Goal: Task Accomplishment & Management: Complete application form

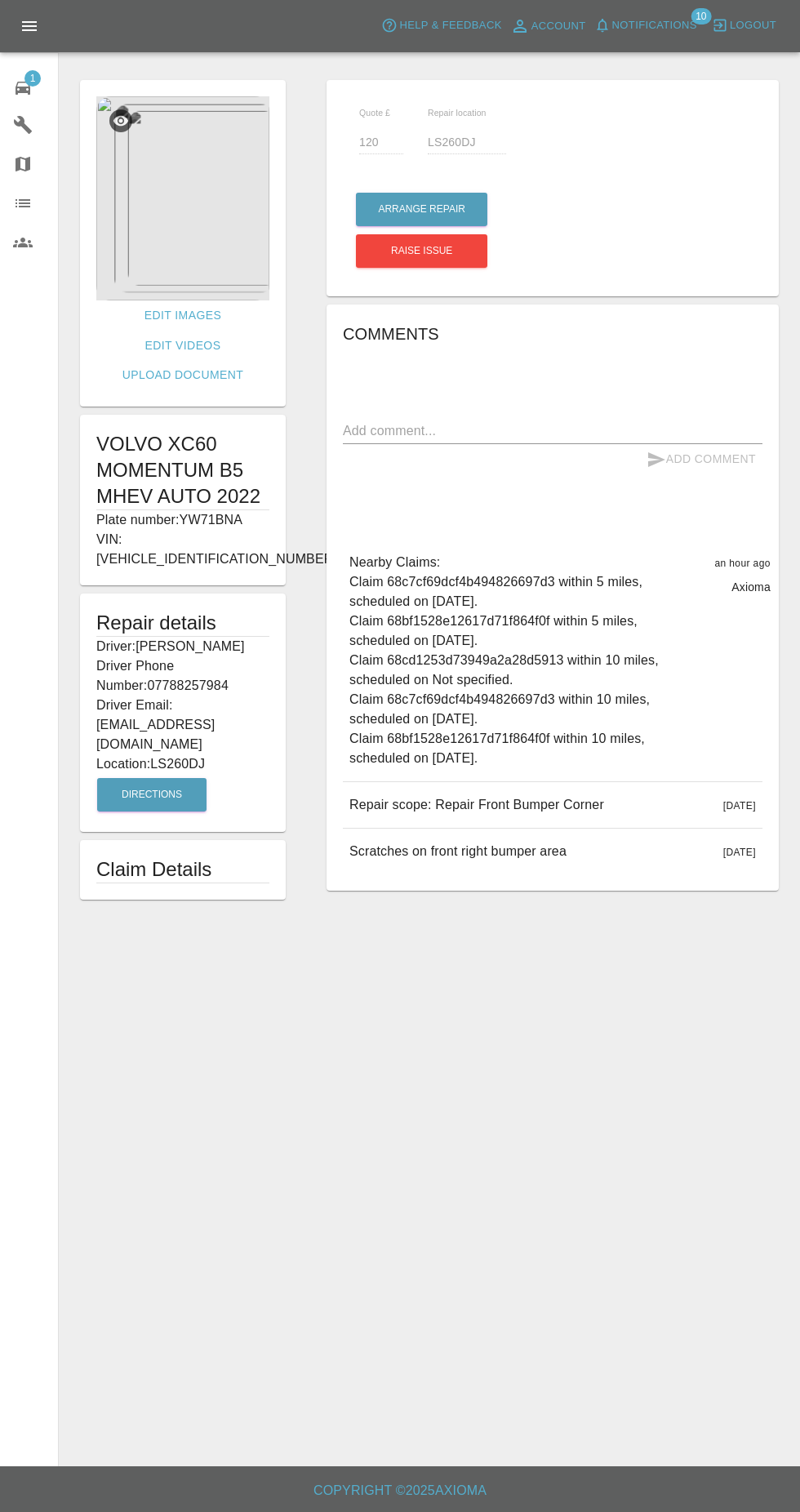
click at [189, 250] on img at bounding box center [184, 198] width 174 height 204
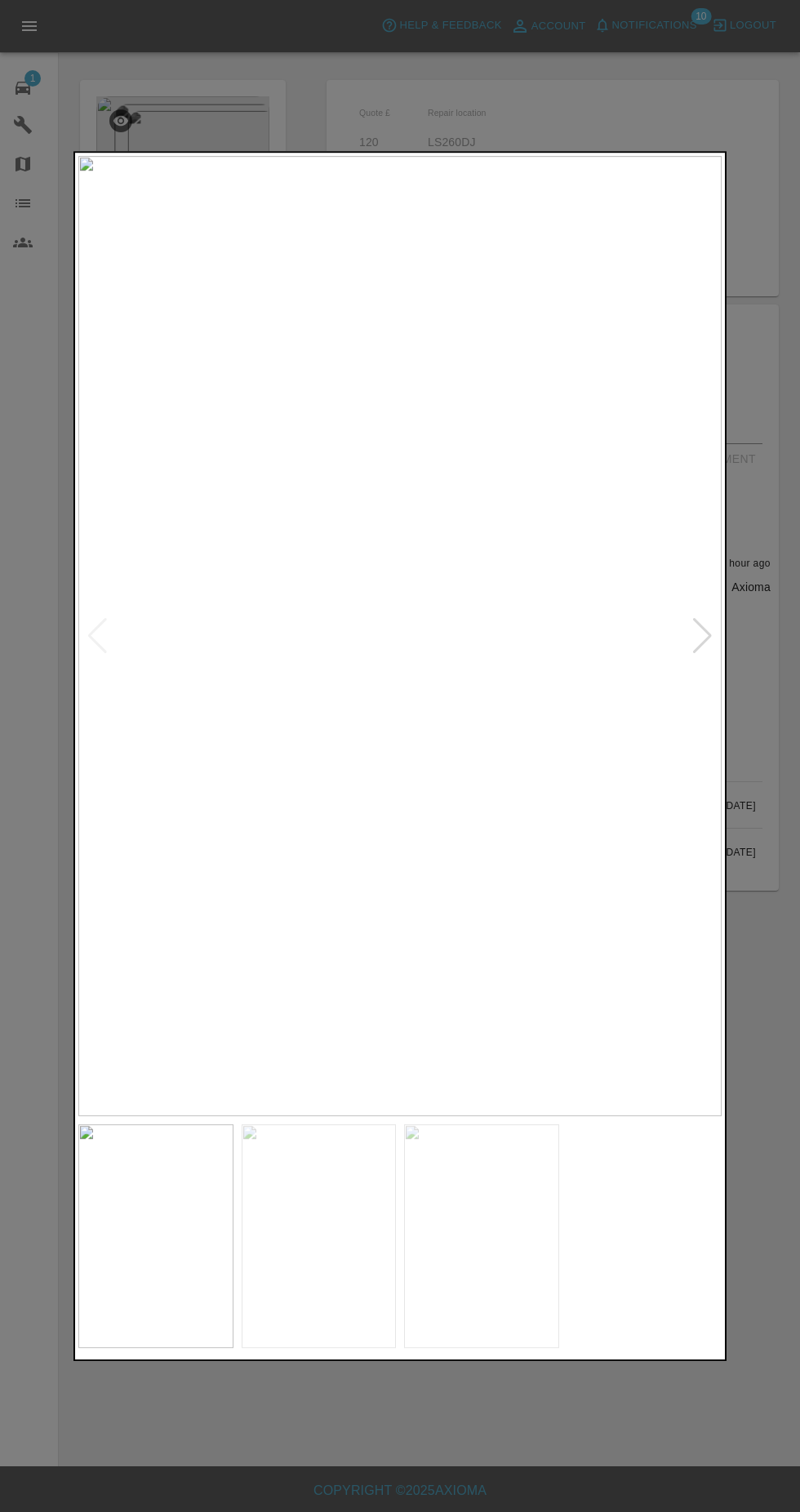
click at [309, 1264] on img at bounding box center [319, 1237] width 156 height 223
click at [449, 1250] on img at bounding box center [482, 1237] width 156 height 223
click at [418, 1472] on div at bounding box center [400, 756] width 800 height 1512
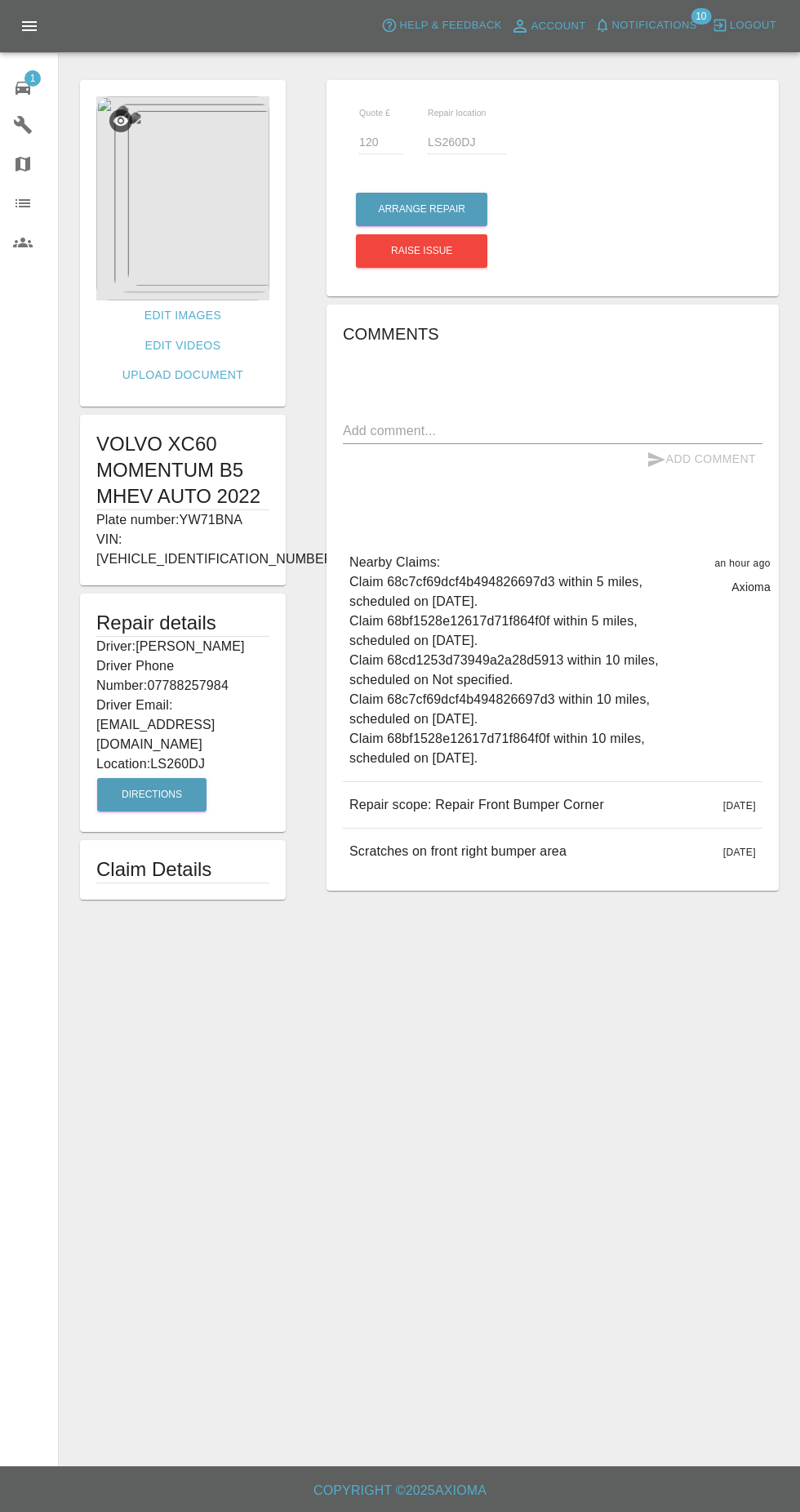
click at [674, 30] on span "Notifications" at bounding box center [654, 25] width 85 height 19
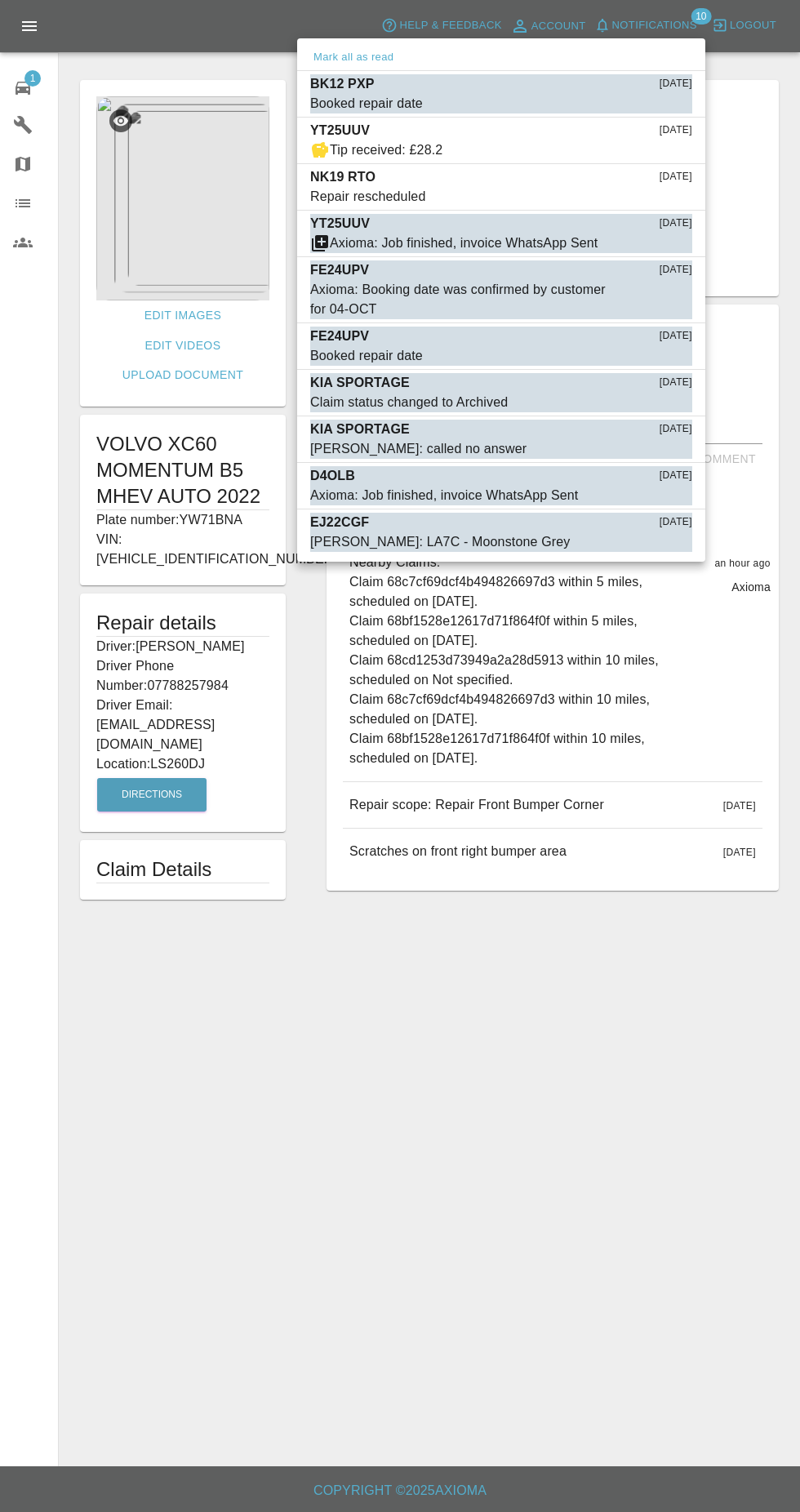
click at [242, 996] on div at bounding box center [400, 756] width 800 height 1512
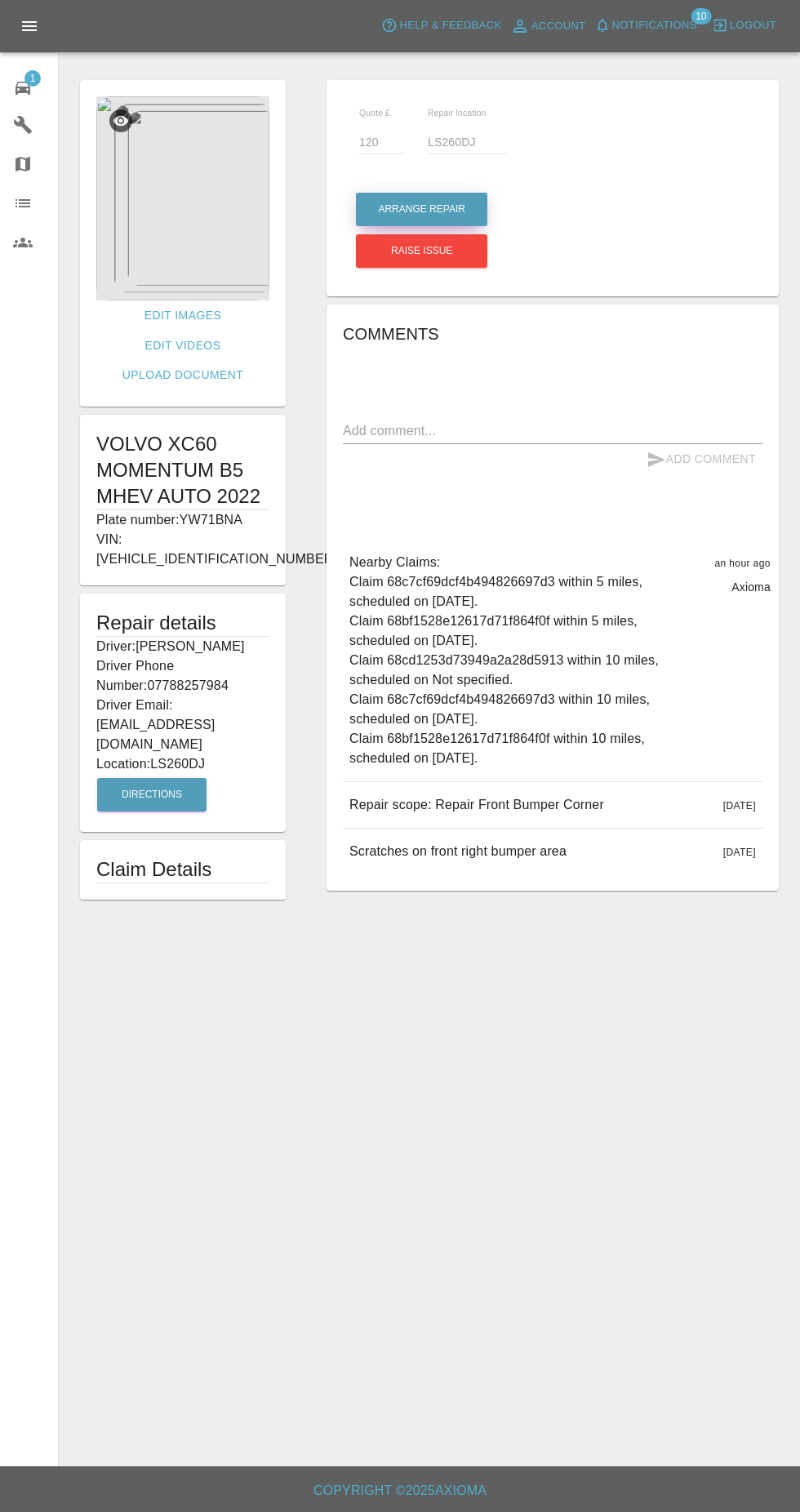
click at [455, 213] on button "Arrange Repair" at bounding box center [422, 209] width 132 height 34
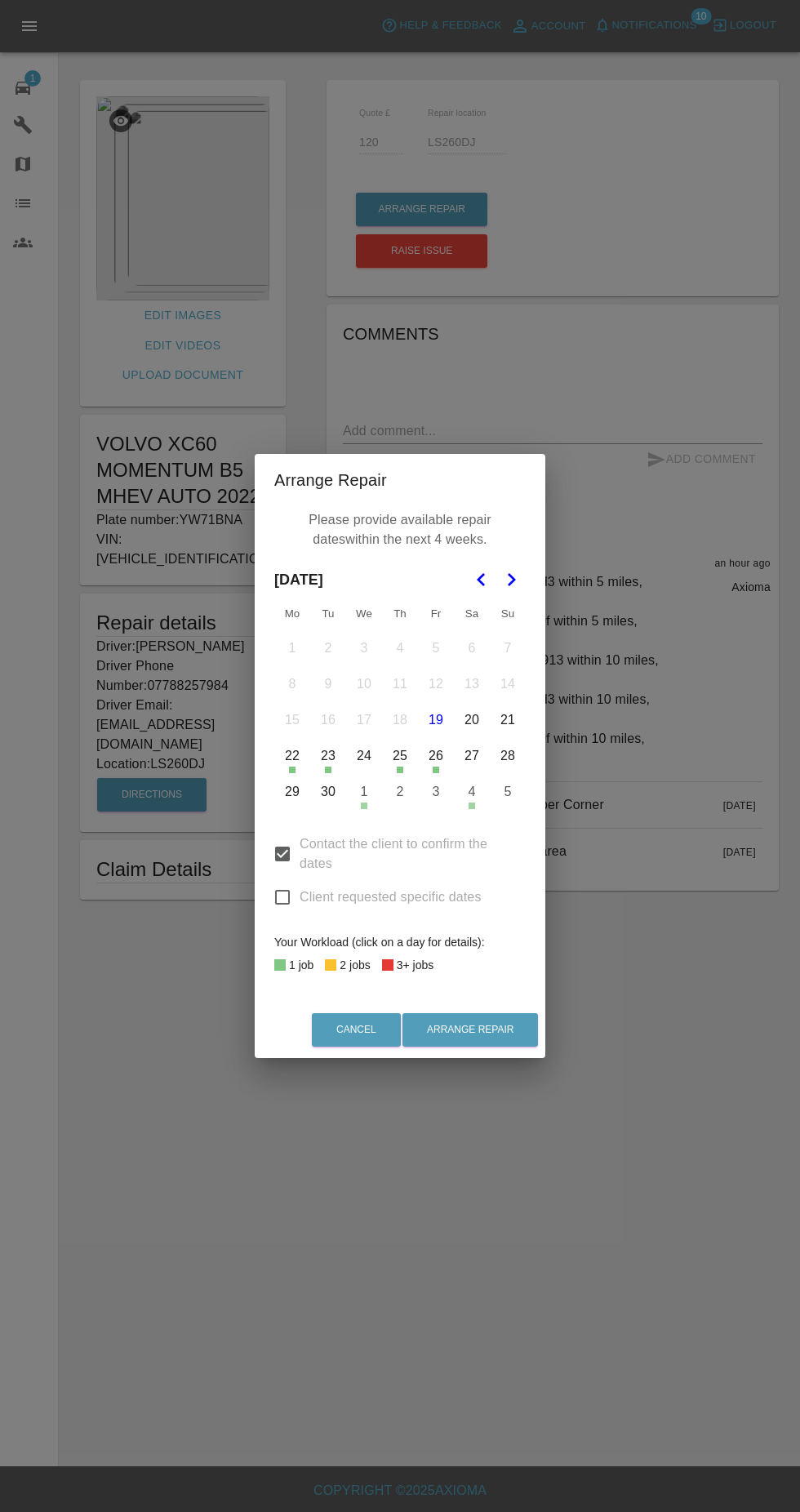
click at [365, 801] on button "1" at bounding box center [364, 792] width 34 height 34
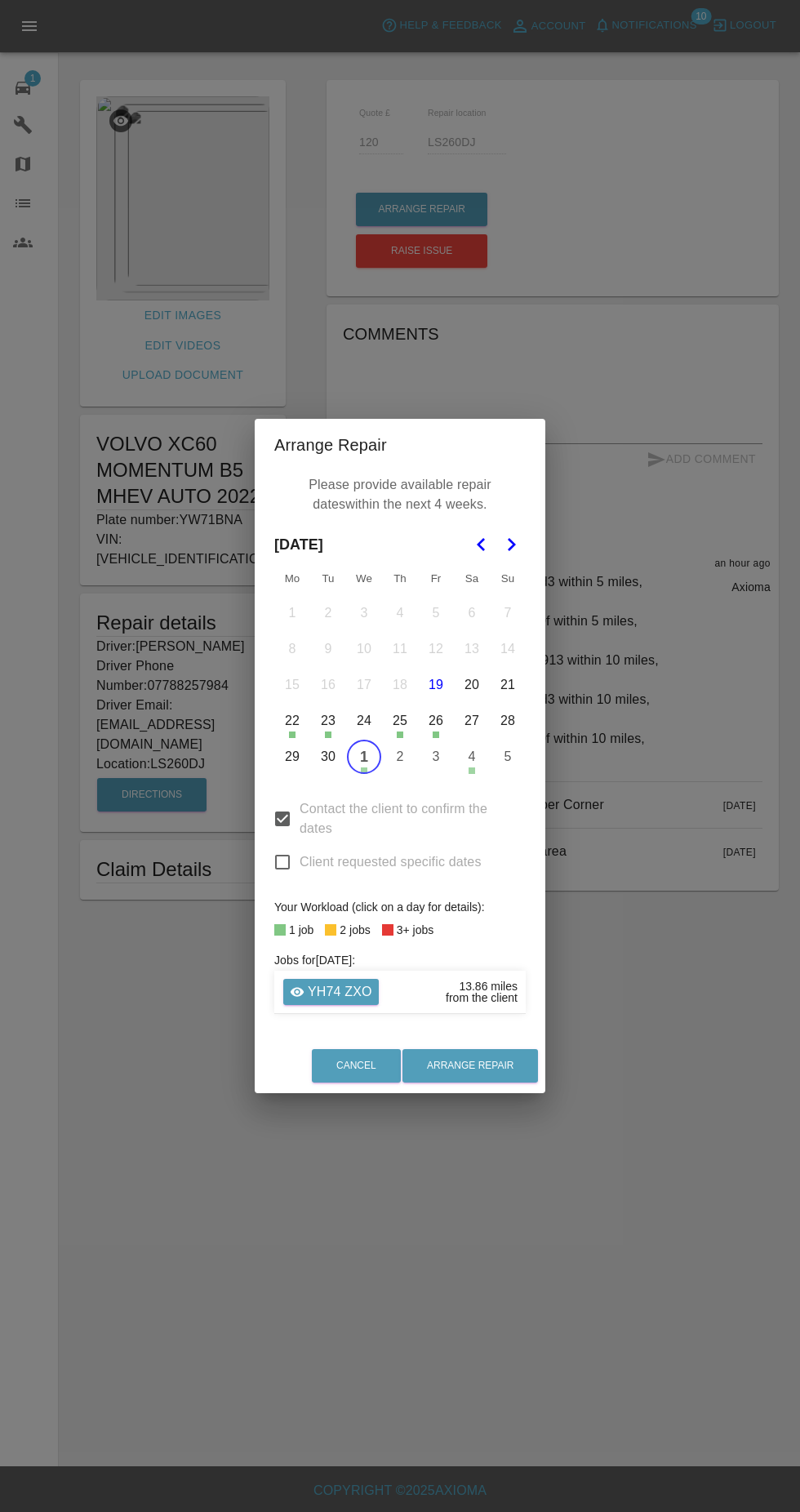
click at [522, 545] on button "Go to the Next Month" at bounding box center [511, 544] width 29 height 29
click at [292, 649] on button "6" at bounding box center [292, 649] width 34 height 34
click at [328, 651] on button "7" at bounding box center [328, 649] width 34 height 34
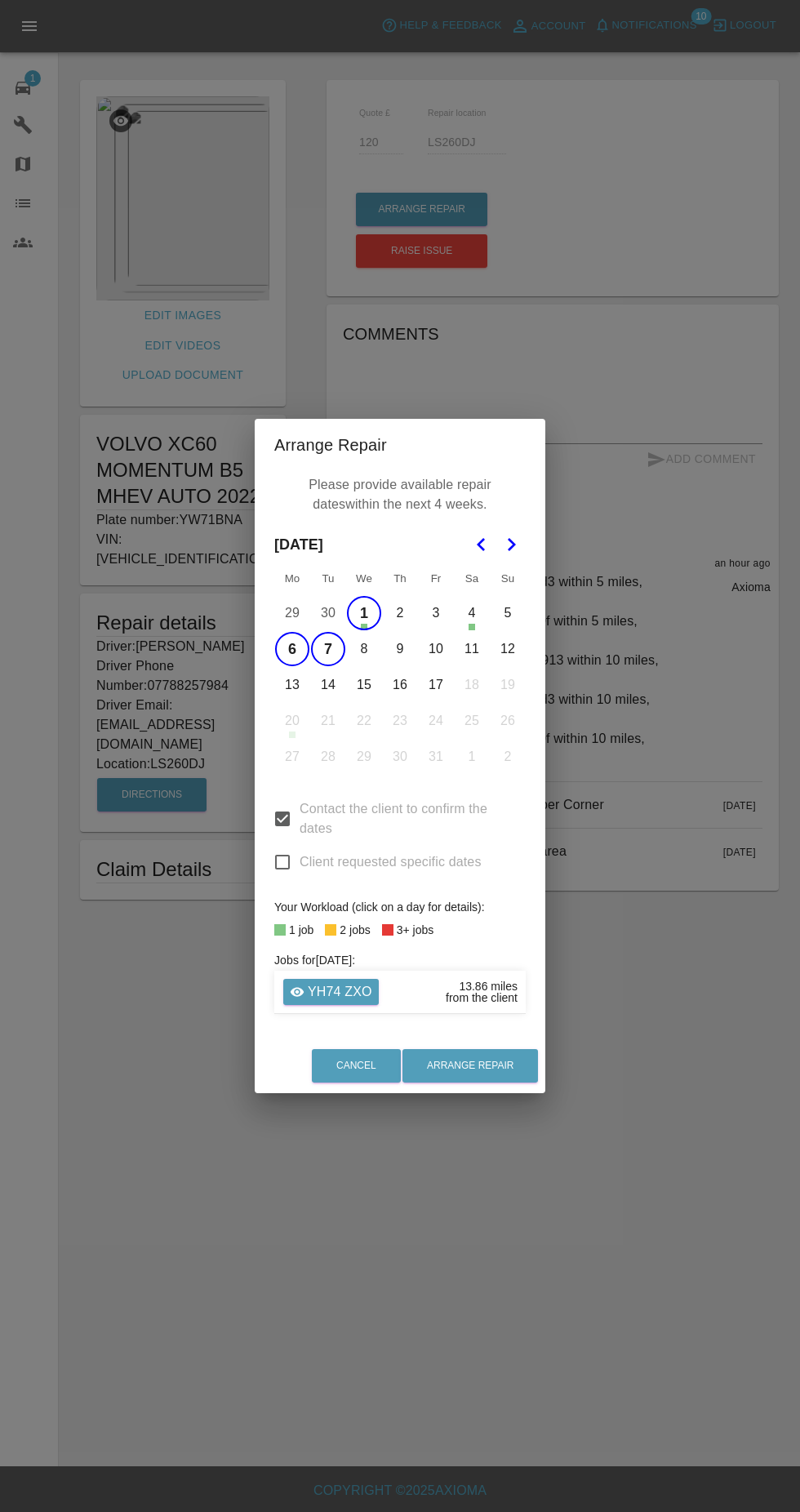
click at [364, 649] on button "8" at bounding box center [364, 649] width 34 height 34
click at [400, 649] on button "9" at bounding box center [400, 649] width 34 height 34
click at [436, 649] on button "10" at bounding box center [436, 649] width 34 height 34
click at [328, 686] on button "14" at bounding box center [328, 685] width 34 height 34
click at [364, 685] on button "15" at bounding box center [364, 685] width 34 height 34
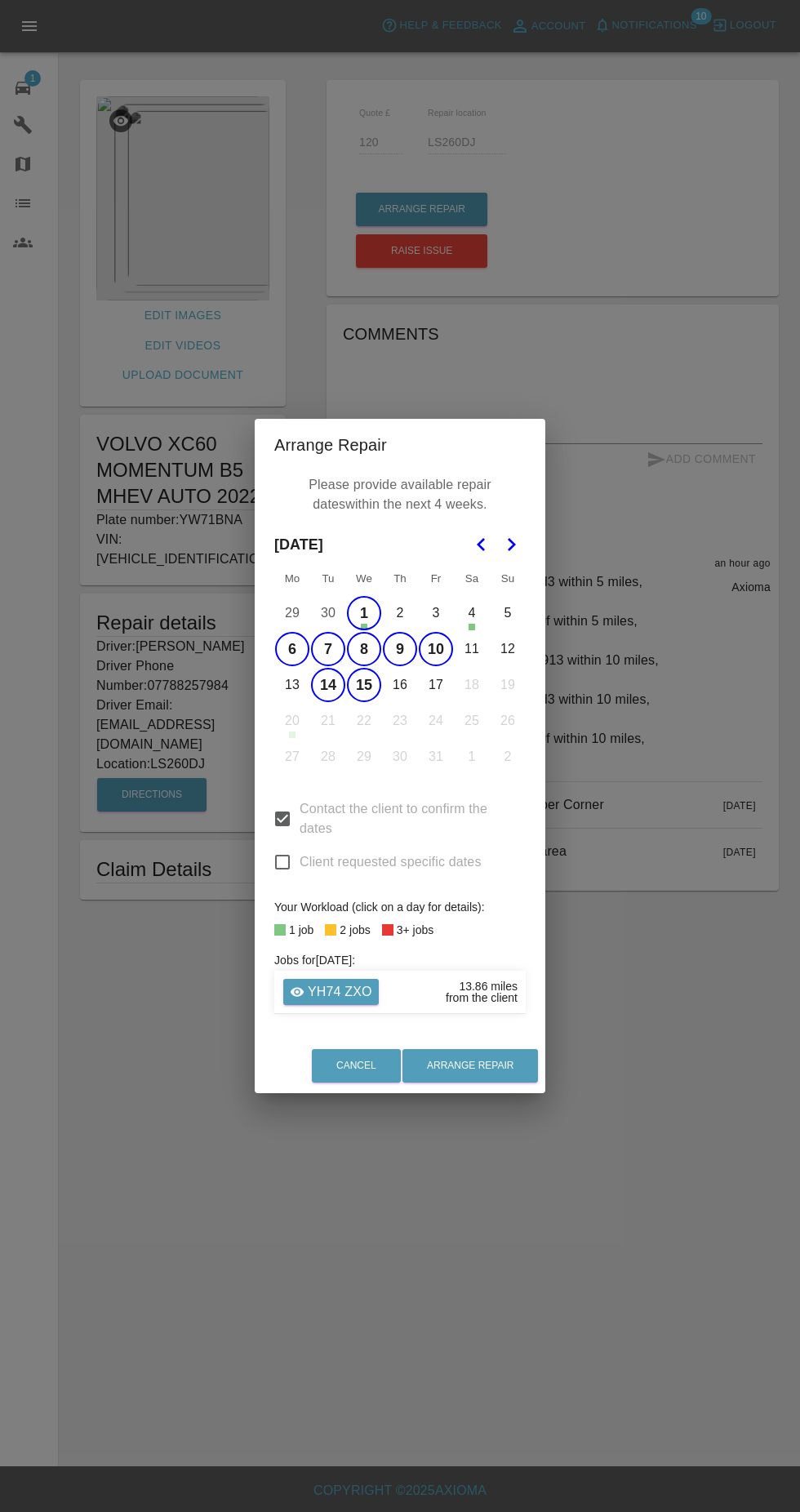
click at [436, 686] on button "17" at bounding box center [436, 685] width 34 height 34
click at [400, 685] on button "16" at bounding box center [400, 685] width 34 height 34
click at [292, 685] on button "13" at bounding box center [292, 685] width 34 height 34
click at [477, 1066] on button "Arrange Repair" at bounding box center [471, 1066] width 136 height 34
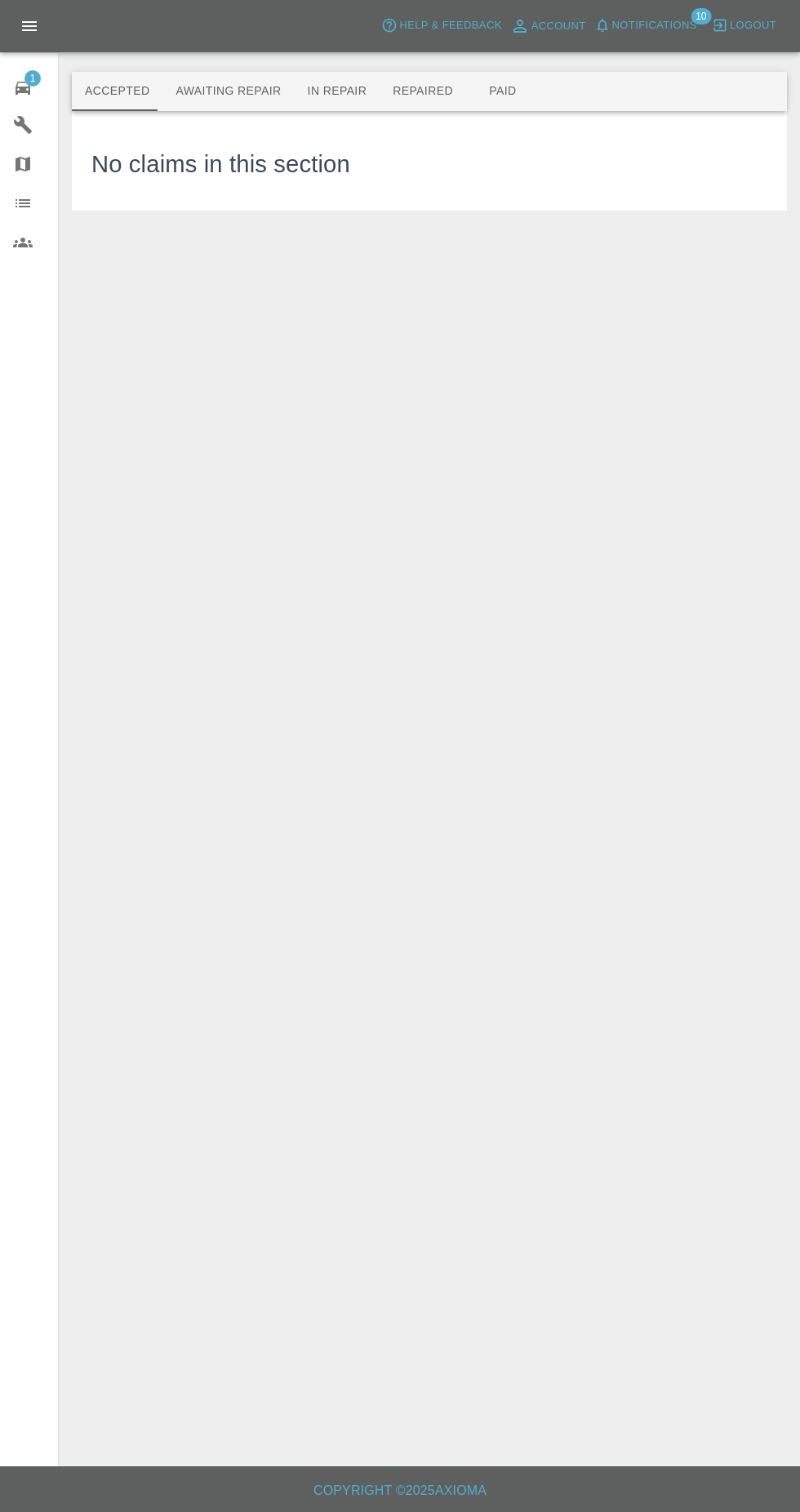
scroll to position [13, 0]
